Goal: Go to known website: Access a specific website the user already knows

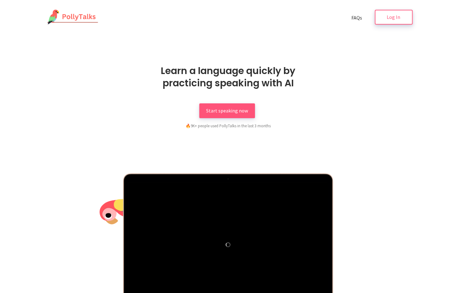
click at [389, 21] on link "Log In" at bounding box center [394, 17] width 38 height 15
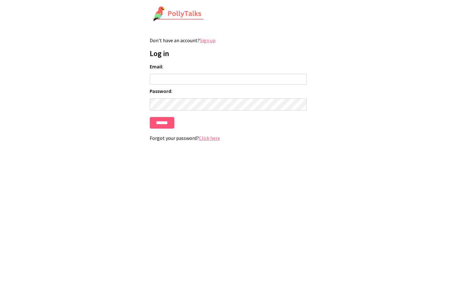
click at [179, 16] on img at bounding box center [179, 14] width 52 height 16
